Goal: Information Seeking & Learning: Learn about a topic

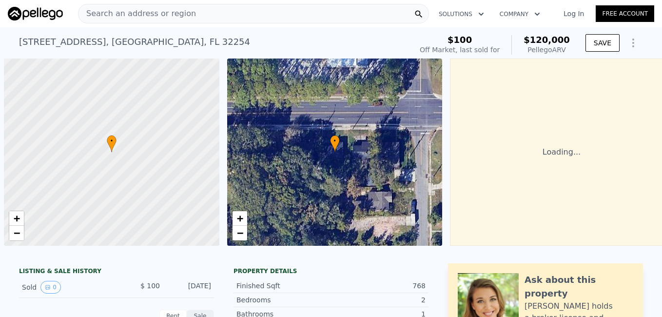
scroll to position [0, 4]
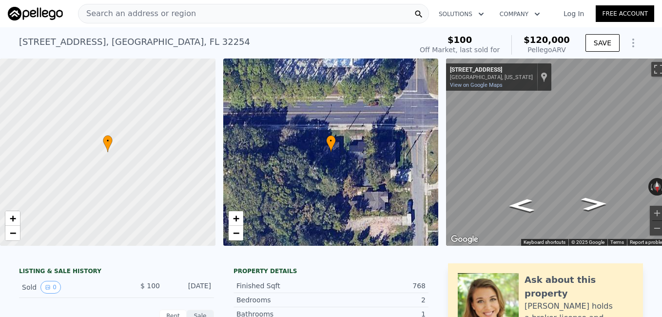
click at [569, 18] on link "Log In" at bounding box center [574, 14] width 44 height 10
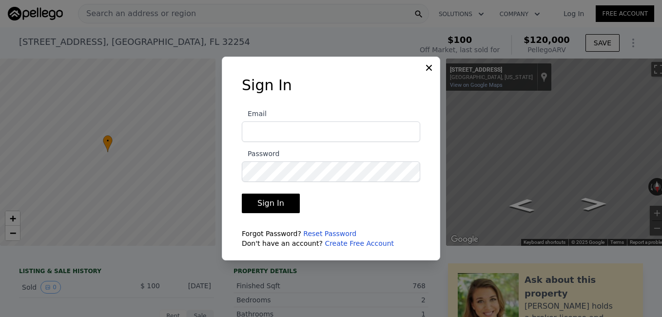
type input "[EMAIL_ADDRESS][DOMAIN_NAME]"
click at [278, 199] on button "Sign In" at bounding box center [271, 204] width 58 height 20
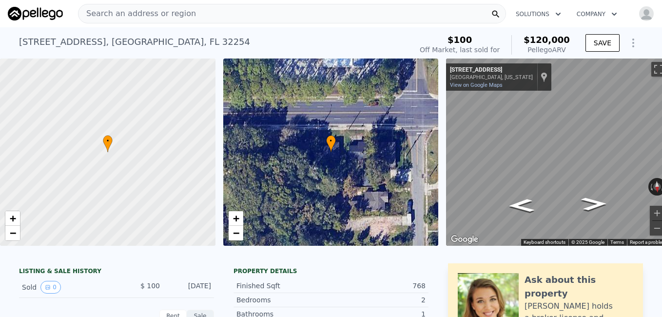
click at [205, 12] on div "Search an address or region" at bounding box center [292, 14] width 428 height 20
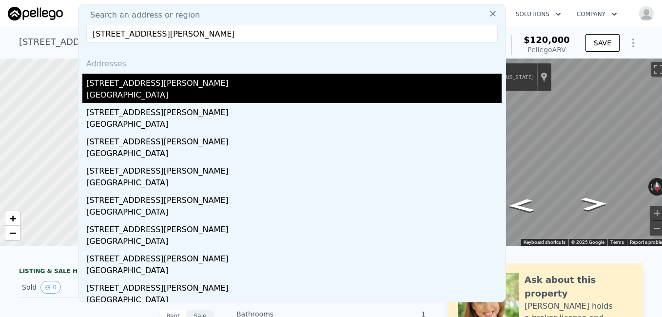
type input "[STREET_ADDRESS][PERSON_NAME]"
click at [140, 84] on div "[STREET_ADDRESS][PERSON_NAME]" at bounding box center [294, 82] width 416 height 16
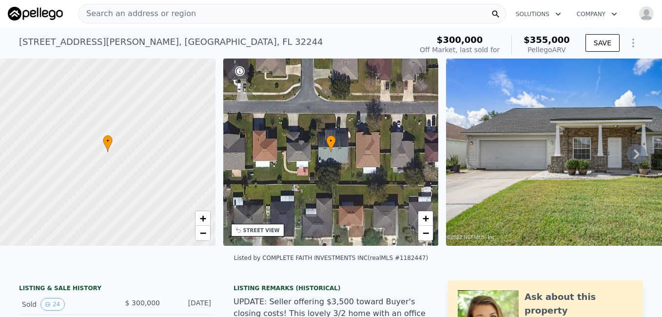
click at [227, 14] on div "Search an address or region" at bounding box center [292, 14] width 428 height 20
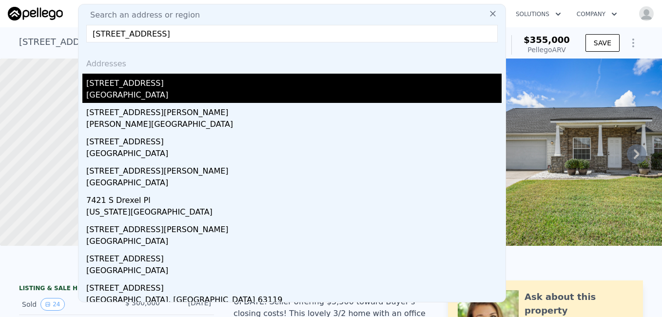
type input "[STREET_ADDRESS]"
click at [130, 85] on div "[STREET_ADDRESS]" at bounding box center [294, 82] width 416 height 16
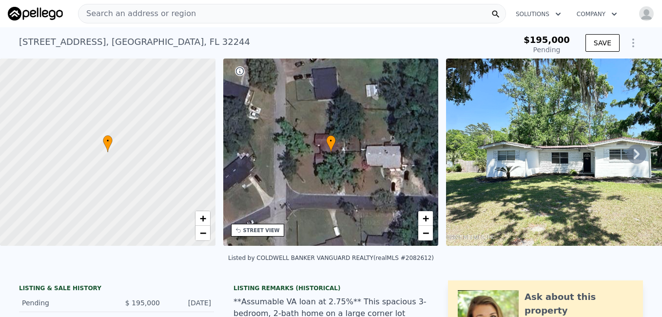
click at [232, 15] on div "Search an address or region" at bounding box center [292, 14] width 428 height 20
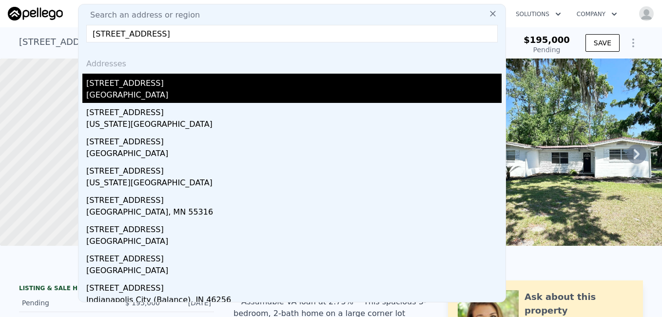
type input "[STREET_ADDRESS]"
click at [129, 79] on div "[STREET_ADDRESS]" at bounding box center [294, 82] width 416 height 16
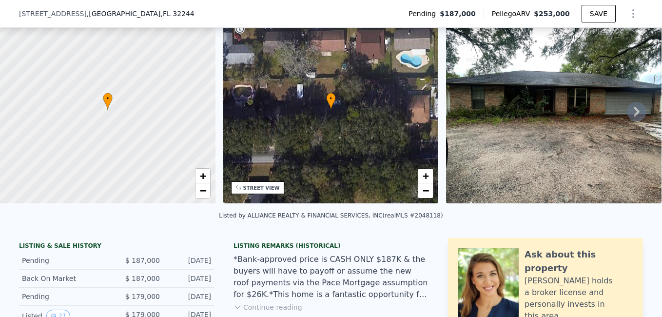
scroll to position [55, 0]
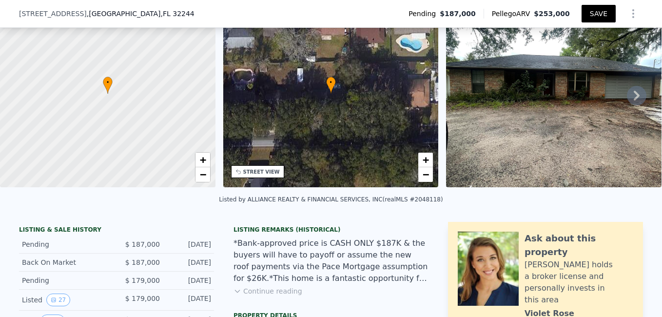
click at [597, 15] on button "SAVE" at bounding box center [599, 14] width 34 height 18
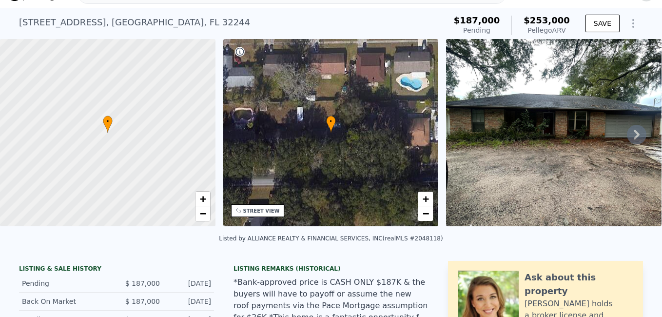
scroll to position [0, 0]
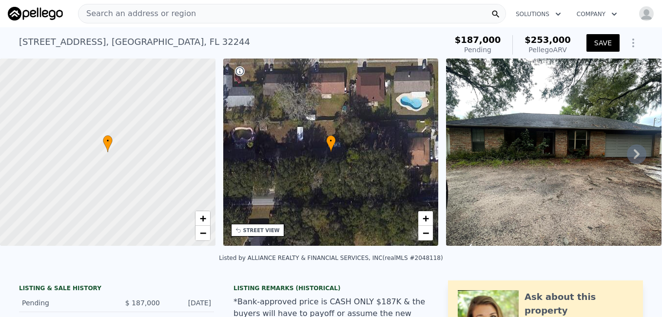
click at [603, 45] on button "SAVE" at bounding box center [603, 43] width 33 height 18
click at [383, 13] on div "Search an address or region" at bounding box center [292, 14] width 428 height 20
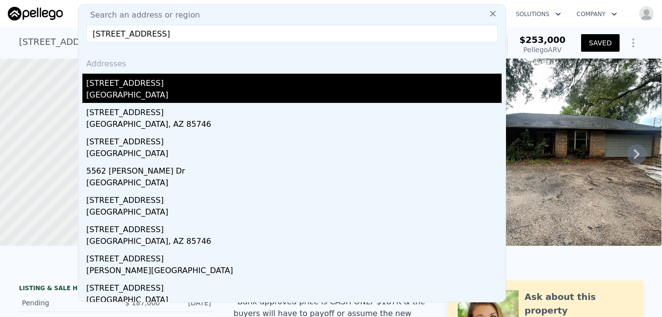
type input "[STREET_ADDRESS]"
click at [137, 98] on div "[GEOGRAPHIC_DATA]" at bounding box center [294, 96] width 416 height 14
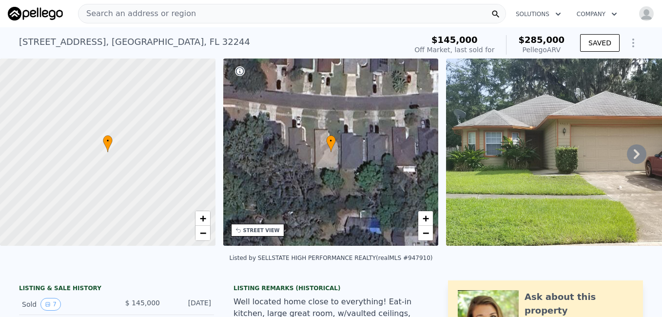
click at [628, 159] on icon at bounding box center [637, 154] width 20 height 20
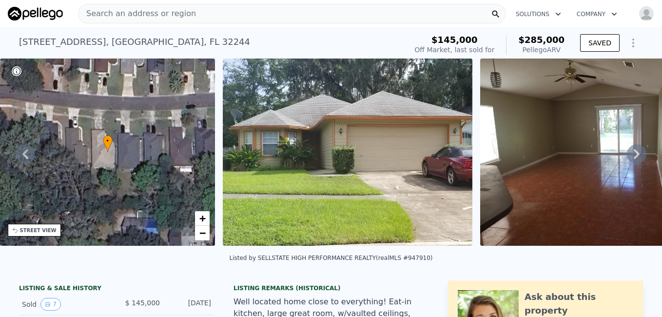
click at [628, 159] on icon at bounding box center [637, 154] width 20 height 20
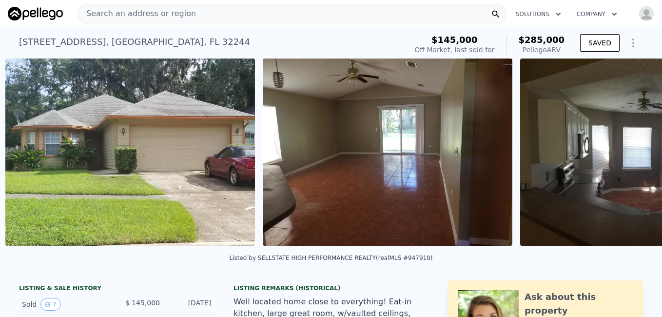
scroll to position [0, 446]
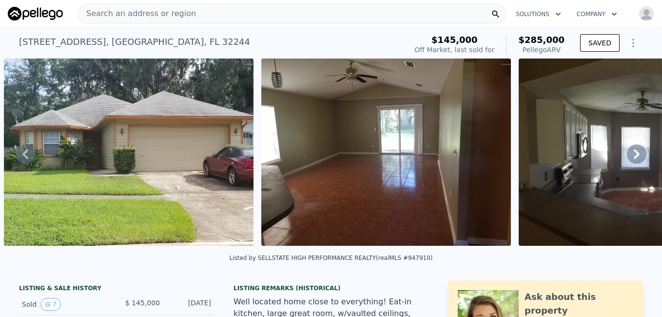
click at [628, 159] on icon at bounding box center [637, 154] width 20 height 20
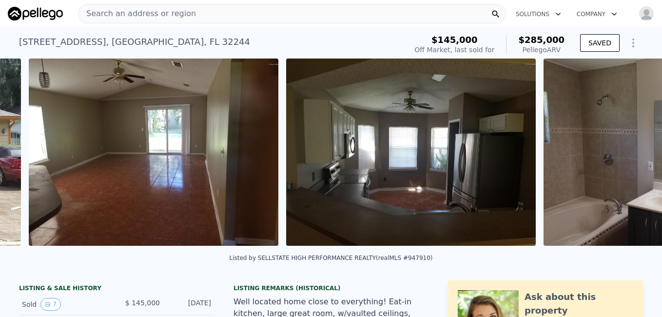
scroll to position [0, 704]
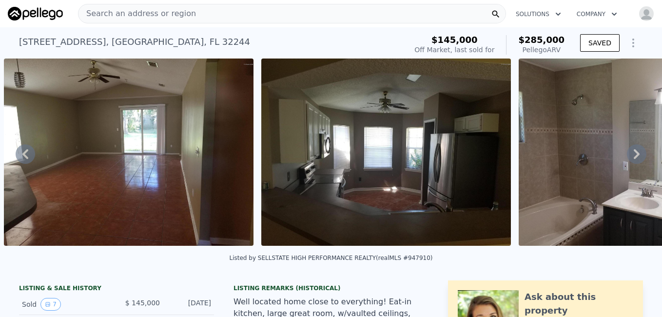
click at [628, 159] on icon at bounding box center [637, 154] width 20 height 20
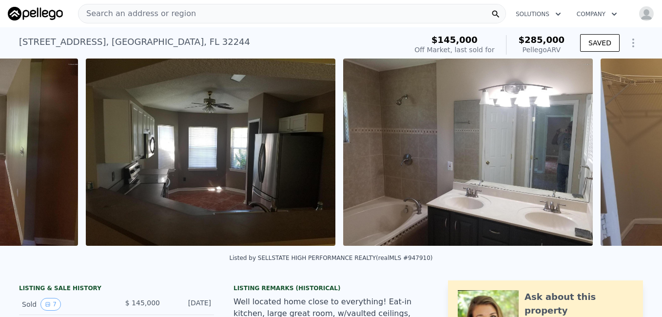
scroll to position [0, 961]
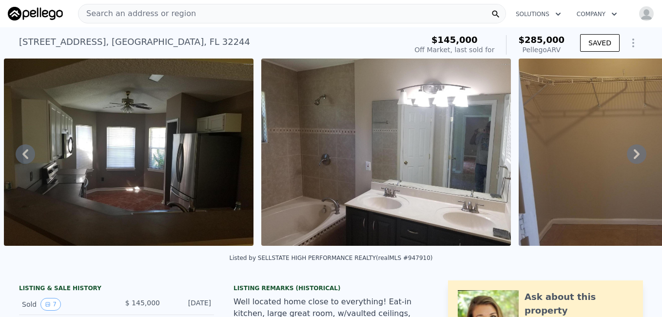
click at [259, 12] on div "Search an address or region" at bounding box center [292, 14] width 428 height 20
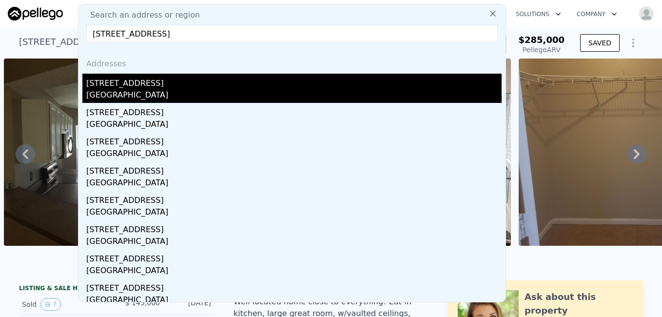
type input "[STREET_ADDRESS]"
click at [135, 89] on div "[STREET_ADDRESS]" at bounding box center [294, 82] width 416 height 16
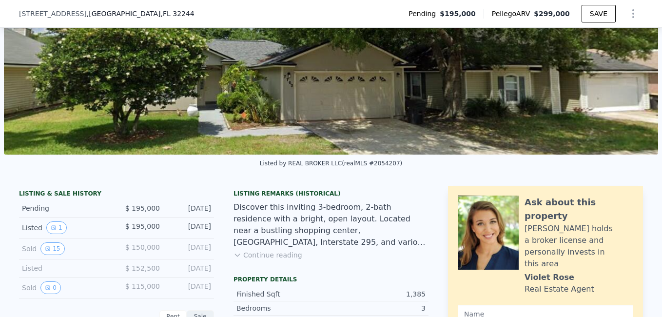
scroll to position [94, 0]
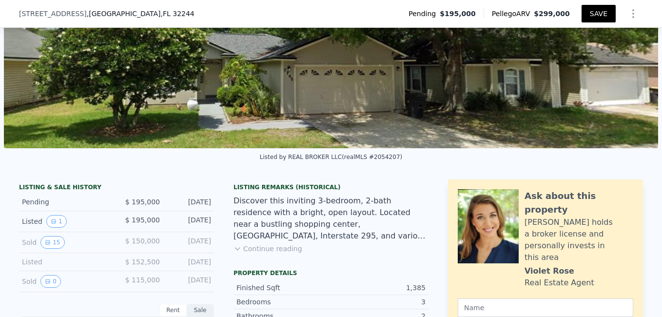
click at [593, 15] on button "SAVE" at bounding box center [599, 14] width 34 height 18
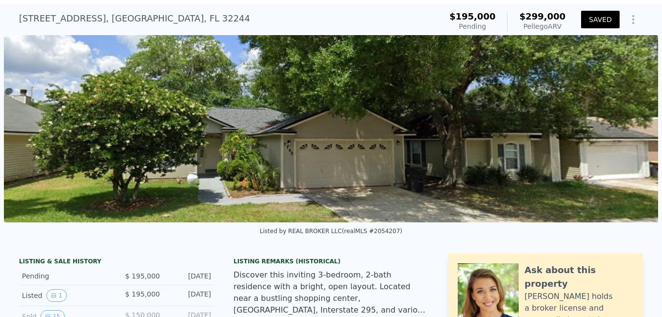
scroll to position [3, 0]
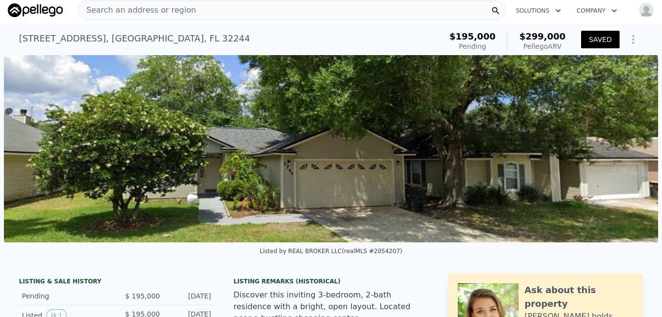
click at [315, 7] on div "Search an address or region" at bounding box center [292, 10] width 428 height 20
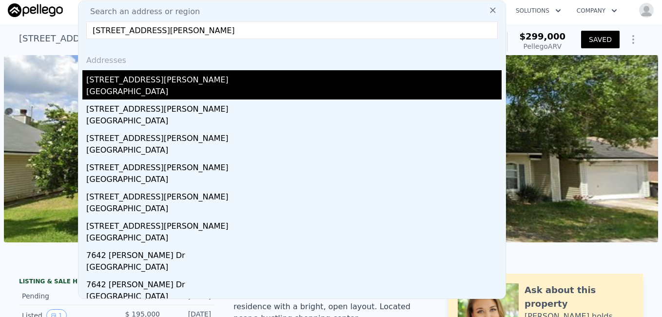
type input "[STREET_ADDRESS][PERSON_NAME]"
click at [162, 80] on div "[STREET_ADDRESS][PERSON_NAME]" at bounding box center [294, 78] width 416 height 16
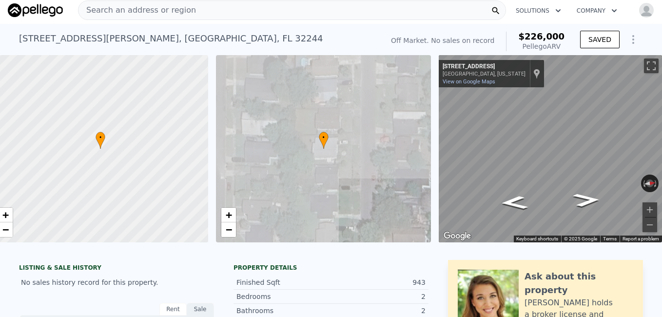
scroll to position [0, 19]
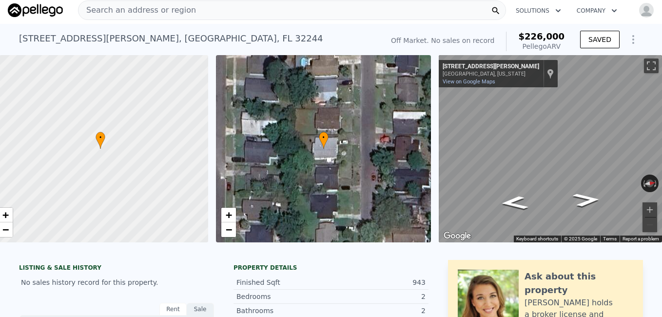
click at [247, 12] on div "Search an address or region" at bounding box center [292, 10] width 428 height 20
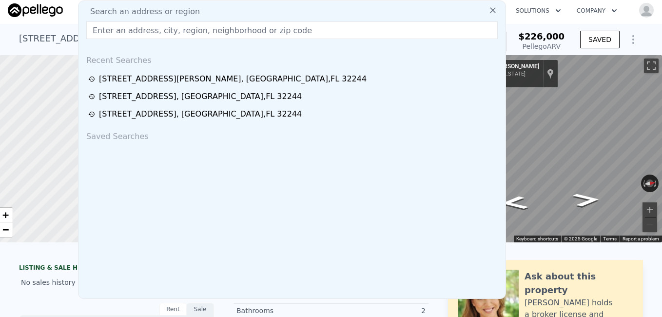
click at [247, 12] on div "Search an address or region" at bounding box center [291, 12] width 419 height 12
click at [237, 28] on input "text" at bounding box center [292, 30] width 412 height 18
paste input "[STREET_ADDRESS][PERSON_NAME]"
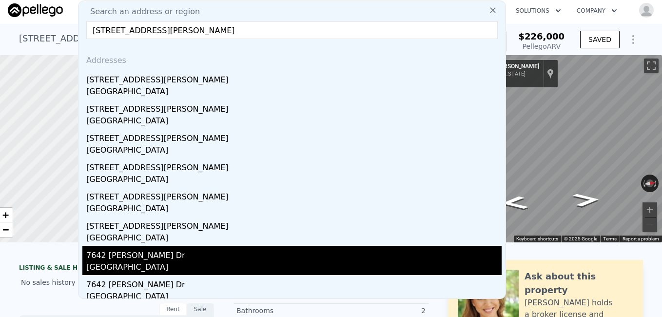
type input "[STREET_ADDRESS][PERSON_NAME]"
click at [116, 259] on div "7642 [PERSON_NAME] Dr" at bounding box center [294, 254] width 416 height 16
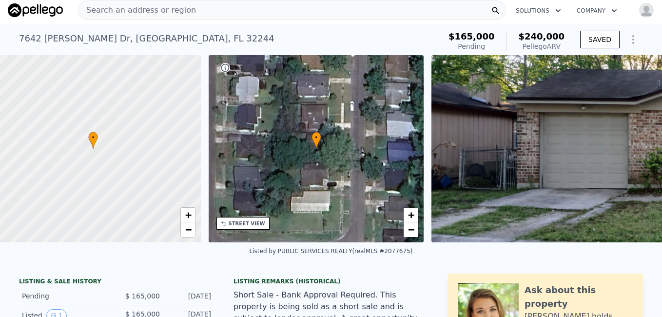
scroll to position [0, 227]
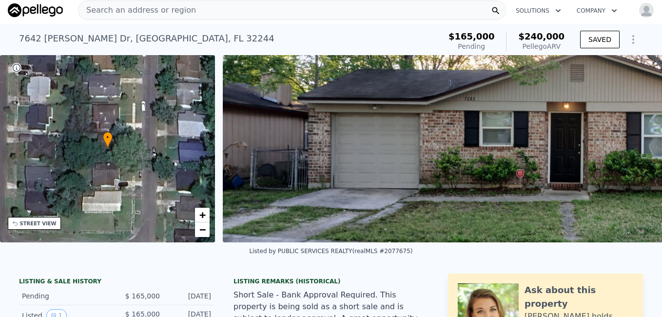
click at [259, 11] on div "Search an address or region" at bounding box center [292, 10] width 428 height 20
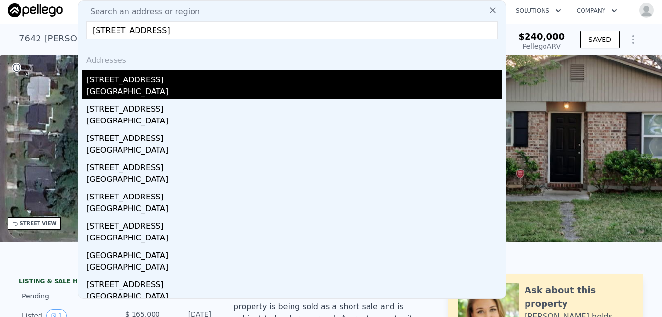
type input "[STREET_ADDRESS]"
click at [147, 77] on div "[STREET_ADDRESS]" at bounding box center [294, 78] width 416 height 16
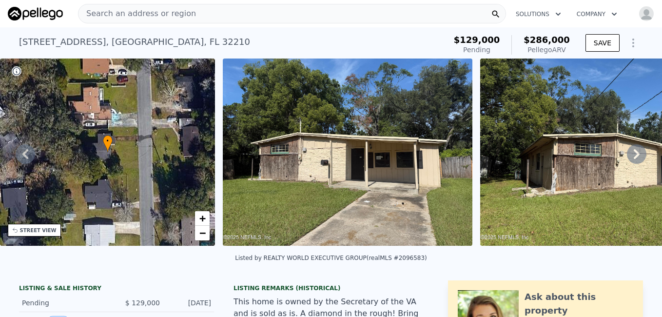
click at [306, 16] on div "Search an address or region" at bounding box center [292, 14] width 428 height 20
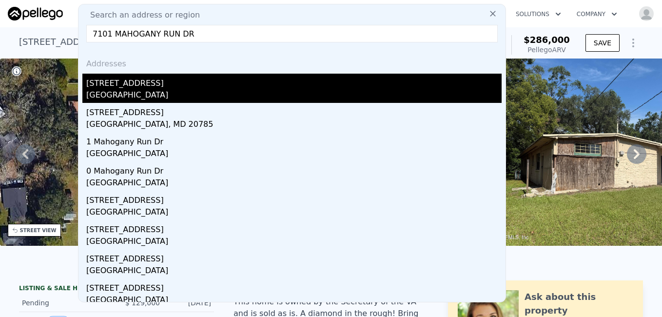
type input "7101 MAHOGANY RUN DR"
click at [159, 81] on div "[STREET_ADDRESS]" at bounding box center [294, 82] width 416 height 16
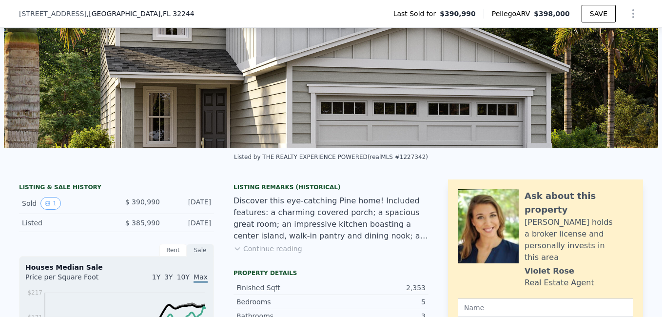
scroll to position [134, 0]
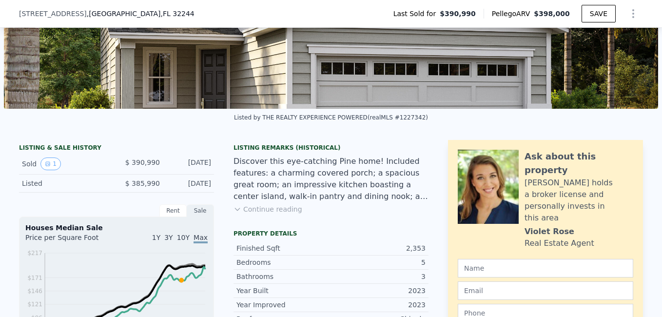
click at [280, 214] on button "Continue reading" at bounding box center [268, 209] width 69 height 10
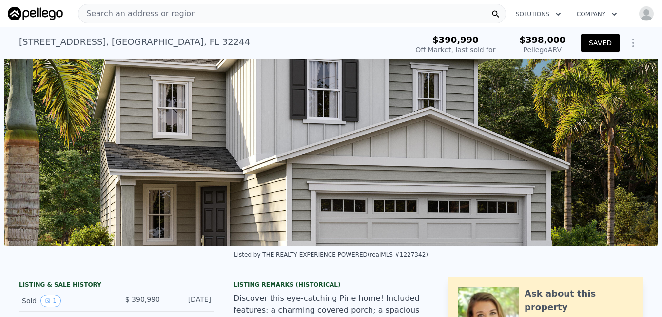
click at [273, 11] on div "Search an address or region" at bounding box center [292, 14] width 428 height 20
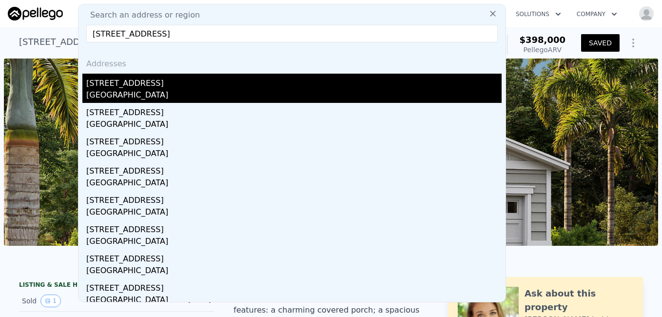
type input "[STREET_ADDRESS]"
click at [120, 87] on div "[STREET_ADDRESS]" at bounding box center [294, 82] width 416 height 16
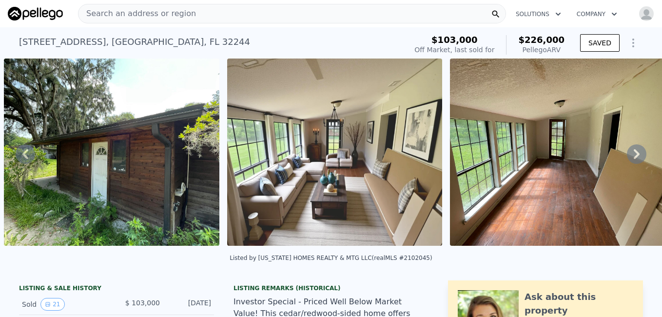
click at [631, 162] on icon at bounding box center [637, 154] width 20 height 20
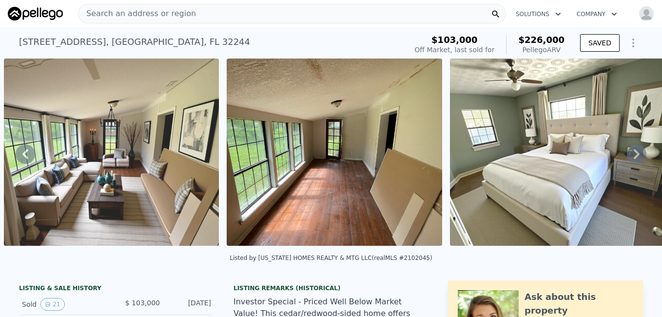
click at [631, 162] on icon at bounding box center [637, 154] width 20 height 20
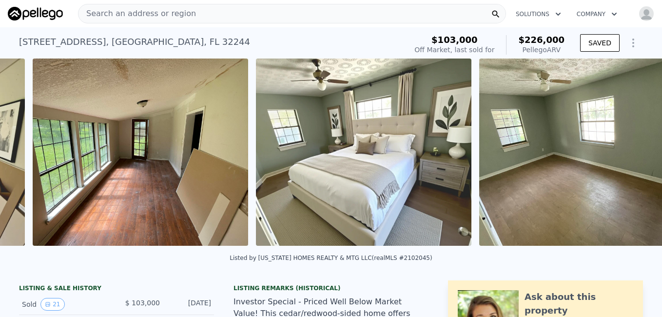
scroll to position [0, 893]
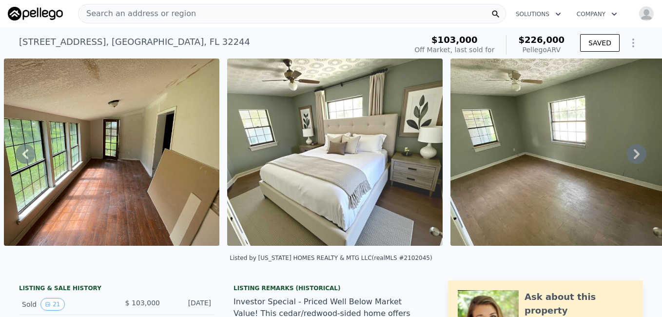
click at [631, 162] on icon at bounding box center [637, 154] width 20 height 20
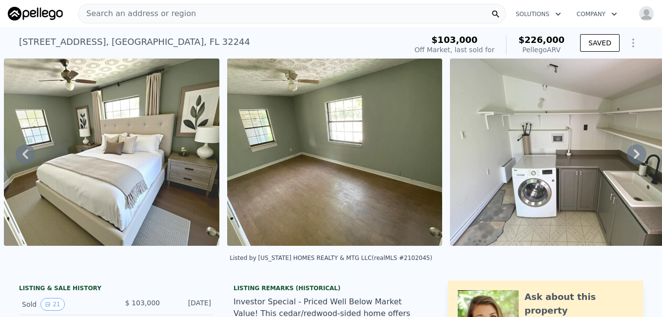
click at [631, 162] on icon at bounding box center [637, 154] width 20 height 20
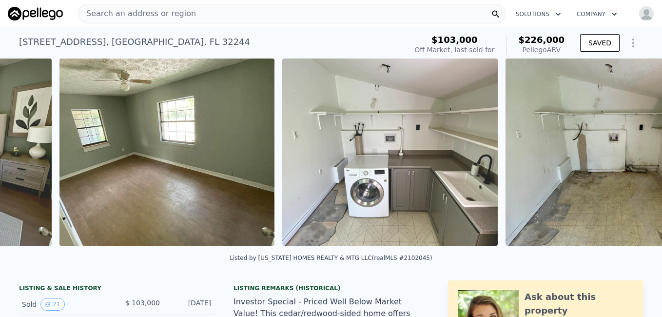
scroll to position [0, 1339]
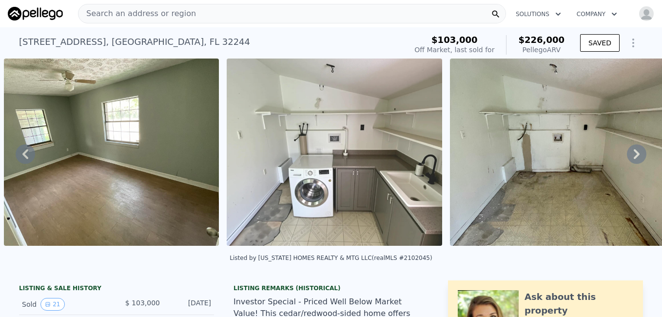
click at [631, 162] on icon at bounding box center [637, 154] width 20 height 20
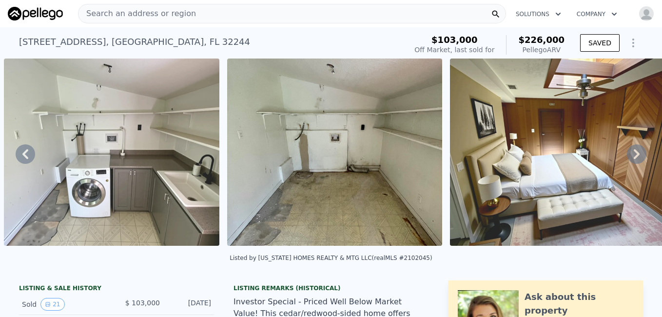
click at [631, 162] on icon at bounding box center [637, 154] width 20 height 20
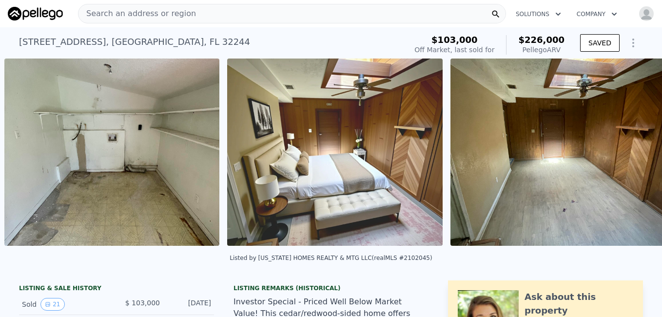
scroll to position [0, 1786]
click at [631, 162] on icon at bounding box center [637, 154] width 20 height 20
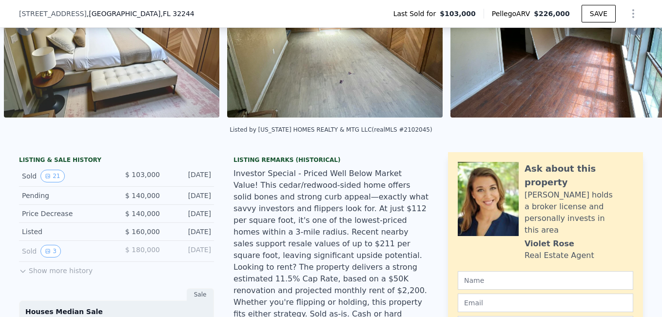
scroll to position [133, 0]
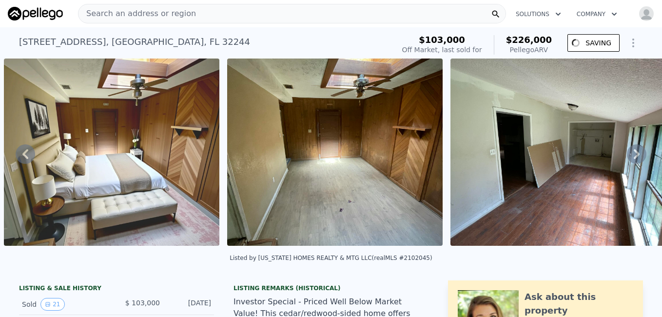
click at [222, 18] on div "Search an address or region" at bounding box center [292, 14] width 428 height 20
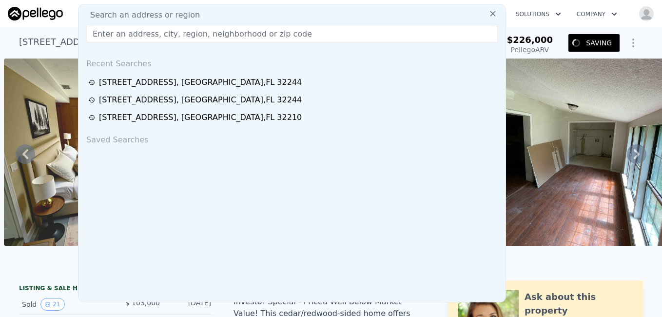
click at [222, 18] on div "Search an address or region" at bounding box center [291, 15] width 419 height 12
click at [203, 38] on input "text" at bounding box center [292, 34] width 412 height 18
paste input "8229 [PERSON_NAME] CT"
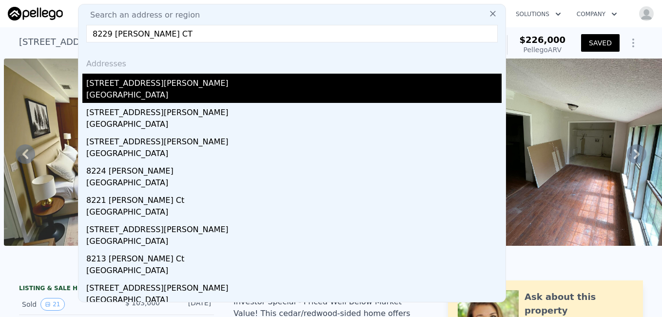
type input "8229 [PERSON_NAME] CT"
click at [114, 87] on div "[STREET_ADDRESS][PERSON_NAME]" at bounding box center [294, 82] width 416 height 16
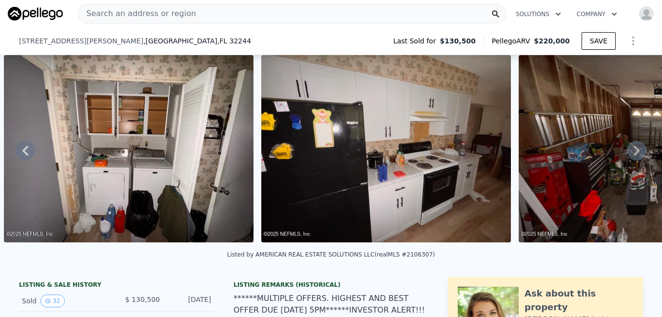
scroll to position [293, 0]
